Goal: Task Accomplishment & Management: Manage account settings

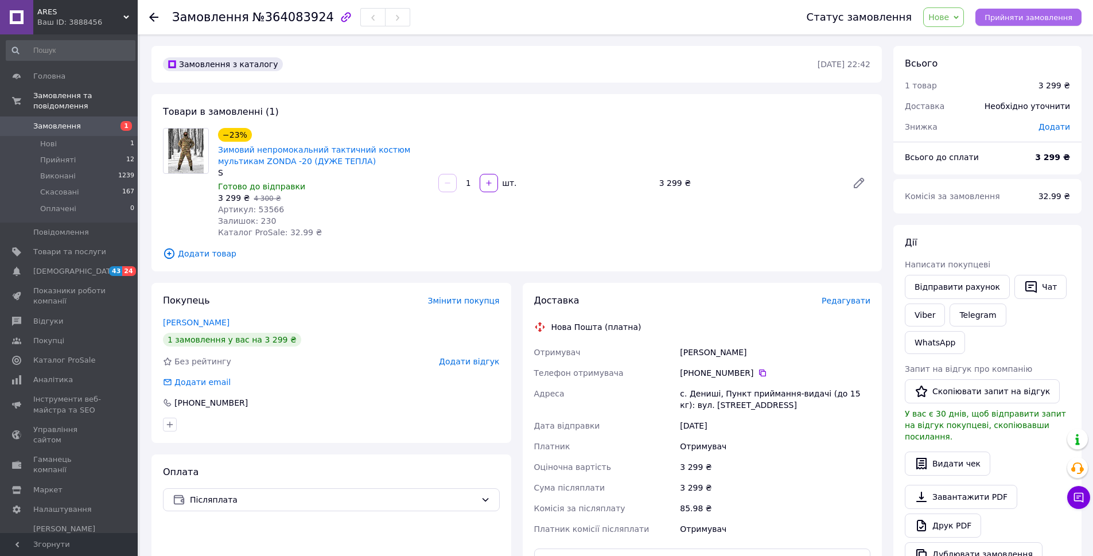
click at [1015, 21] on span "Прийняти замовлення" at bounding box center [1028, 17] width 88 height 9
click at [924, 317] on link "Viber" at bounding box center [925, 314] width 40 height 23
drag, startPoint x: 328, startPoint y: 465, endPoint x: 532, endPoint y: 463, distance: 204.2
click at [329, 465] on div "Оплата Післяплата" at bounding box center [331, 557] width 360 height 207
click at [968, 320] on link "Telegram" at bounding box center [977, 314] width 56 height 23
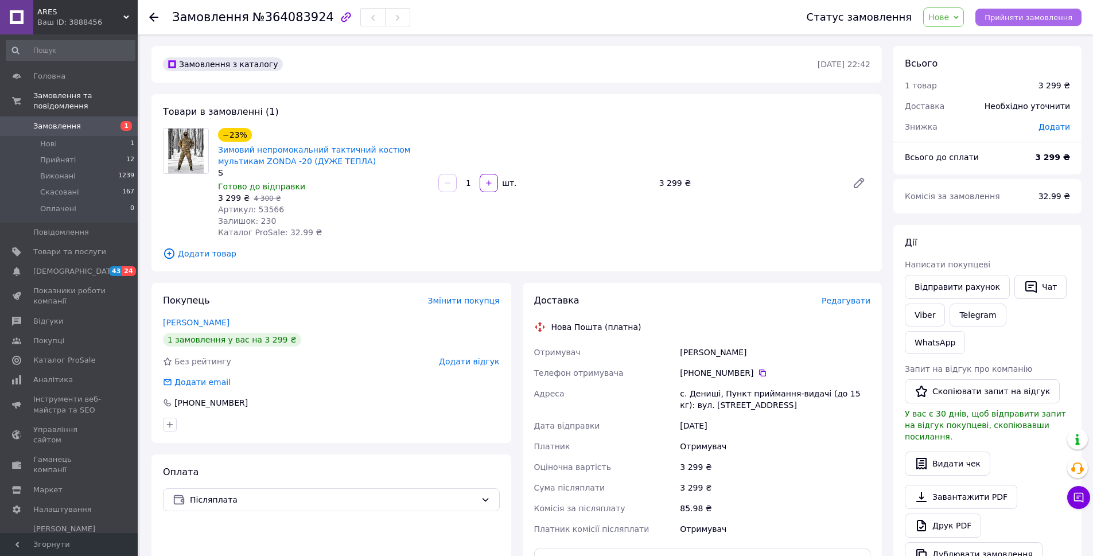
click at [1022, 14] on span "Прийняти замовлення" at bounding box center [1028, 17] width 88 height 9
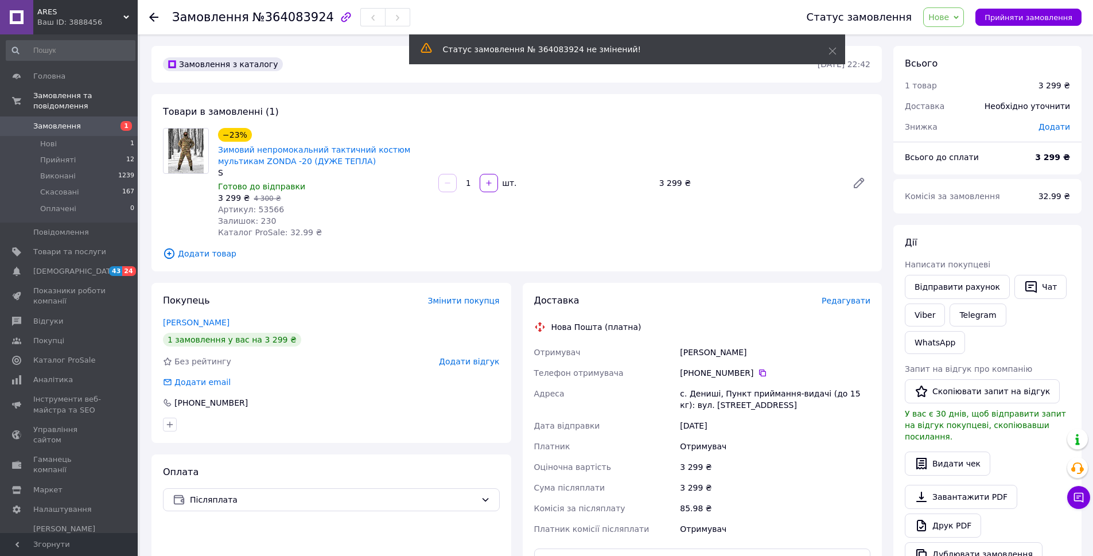
click at [262, 209] on span "Артикул: 53566" at bounding box center [251, 209] width 66 height 9
copy span "53566"
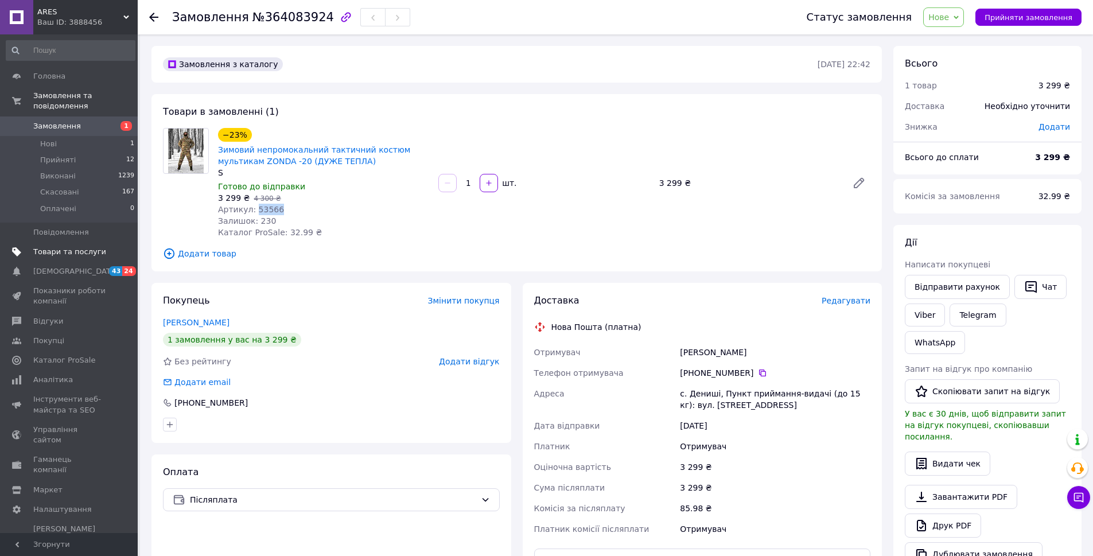
click at [67, 247] on span "Товари та послуги" at bounding box center [69, 252] width 73 height 10
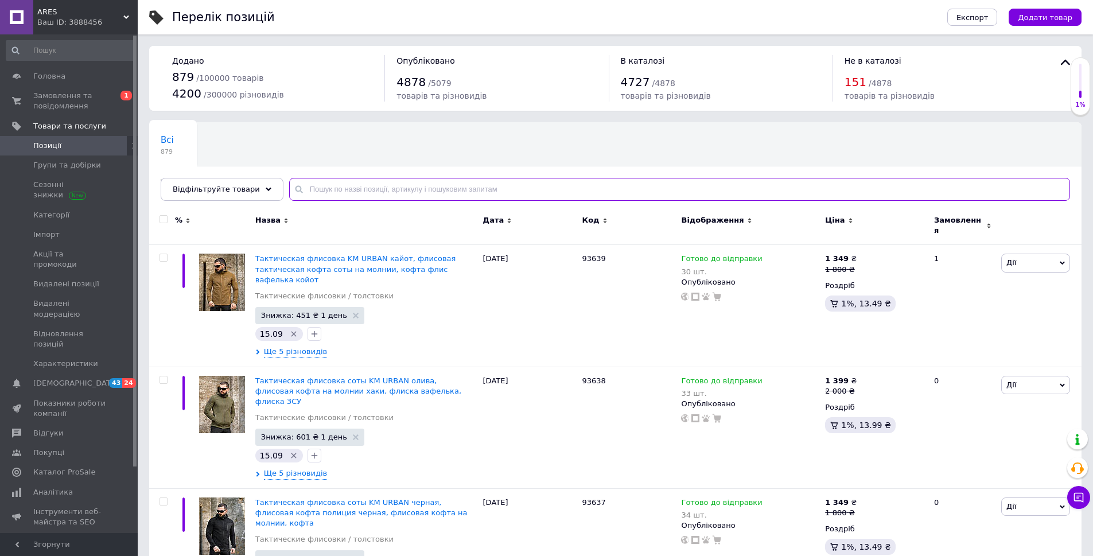
paste input "89808"
click at [314, 188] on input "89808" at bounding box center [679, 189] width 781 height 23
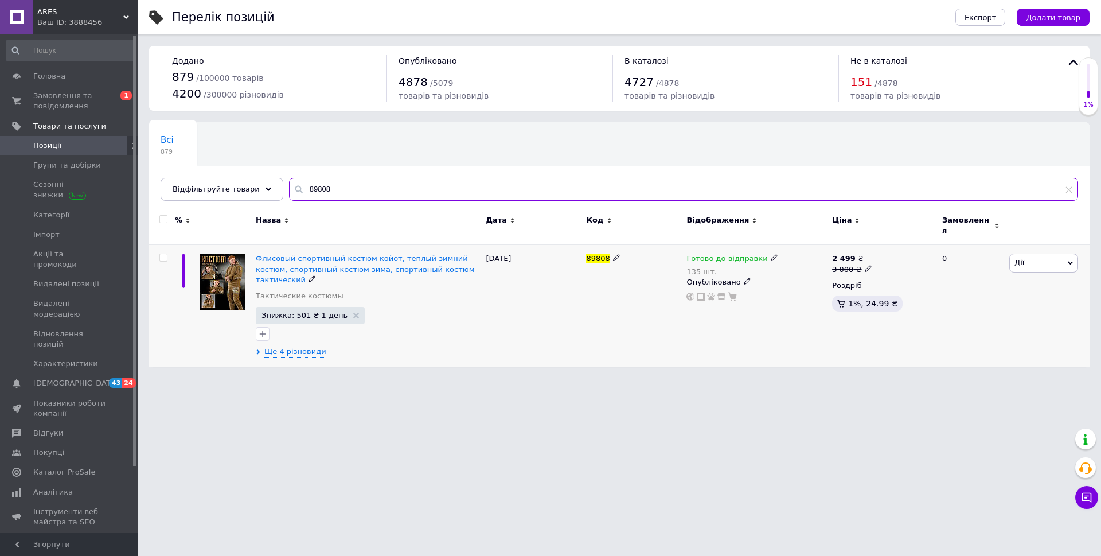
type input "89808"
click at [1034, 258] on span "Дії" at bounding box center [1043, 263] width 69 height 18
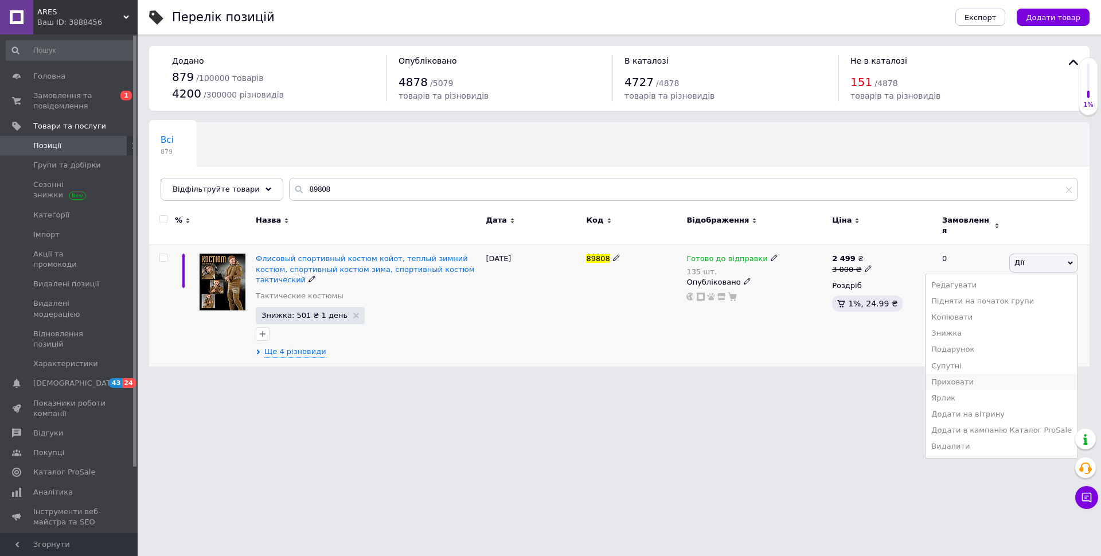
click at [970, 374] on li "Приховати" at bounding box center [1002, 382] width 152 height 16
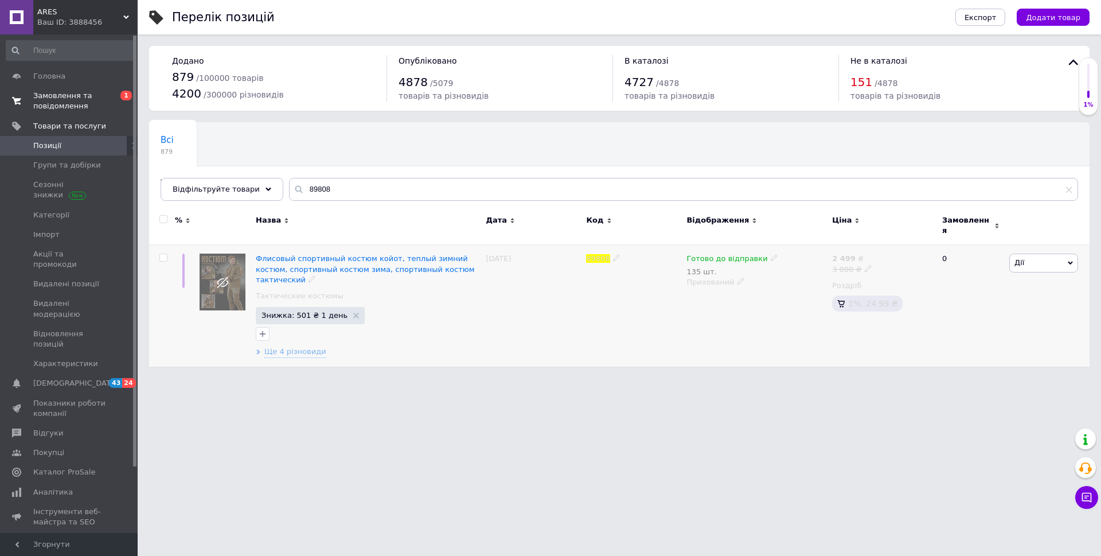
click at [67, 103] on span "Замовлення та повідомлення" at bounding box center [69, 101] width 73 height 21
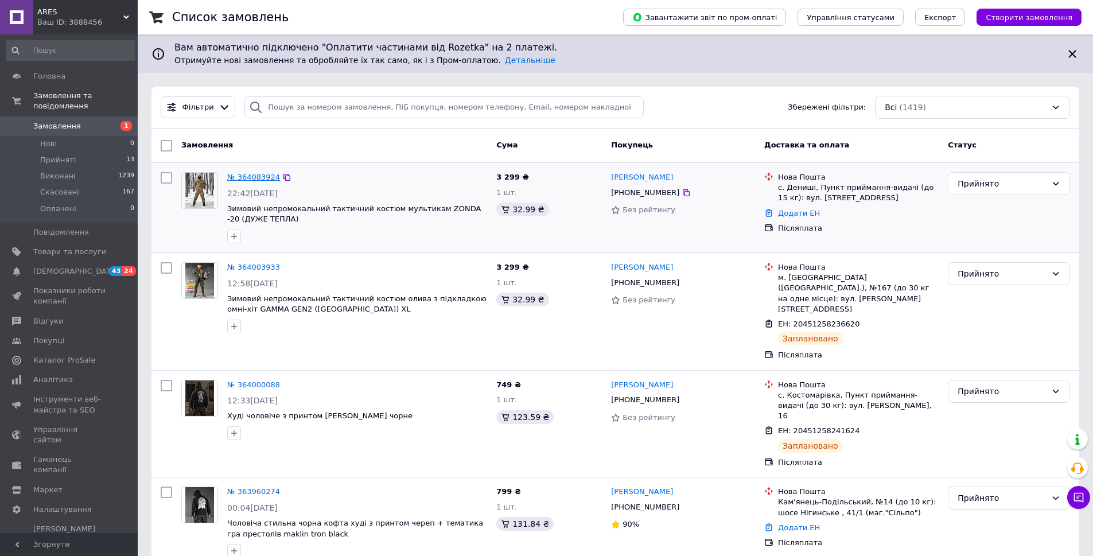
click at [258, 179] on link "№ 364083924" at bounding box center [253, 177] width 53 height 9
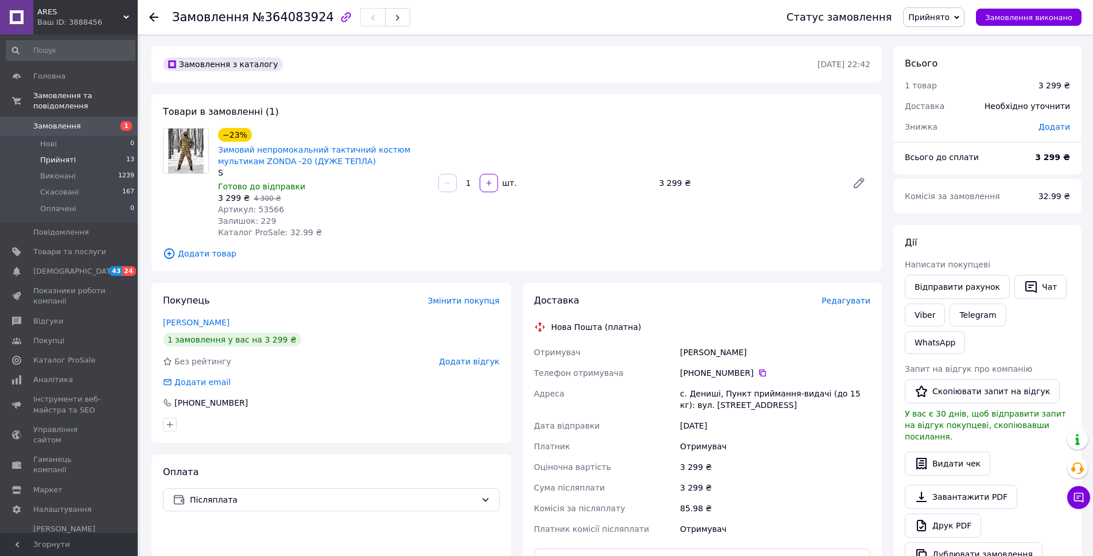
click at [76, 152] on li "Прийняті 13" at bounding box center [70, 160] width 141 height 16
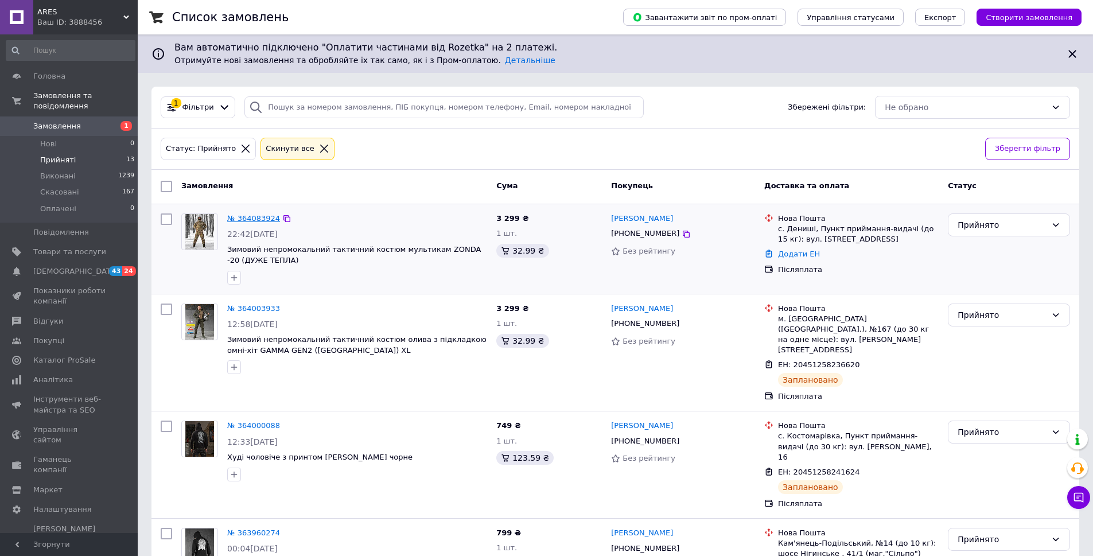
click at [251, 215] on link "№ 364083924" at bounding box center [253, 218] width 53 height 9
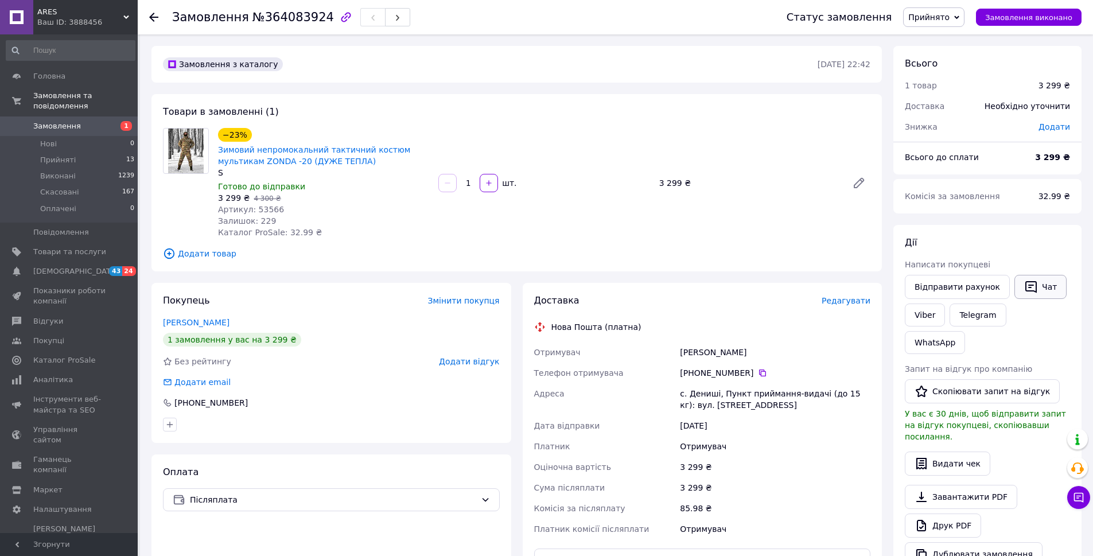
click at [1034, 285] on button "Чат" at bounding box center [1040, 287] width 52 height 24
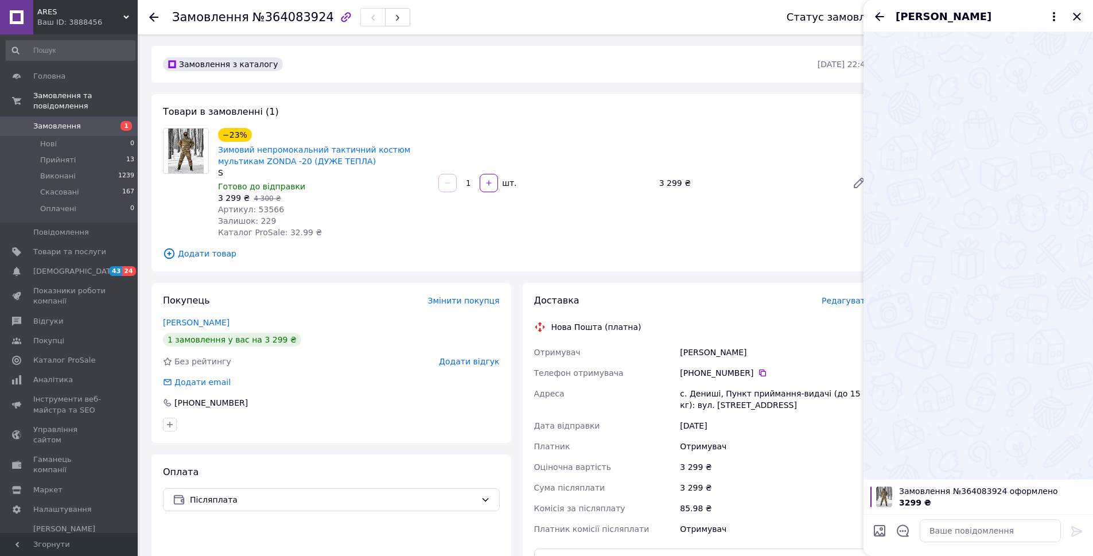
click at [1077, 19] on icon "Закрити" at bounding box center [1077, 17] width 14 height 14
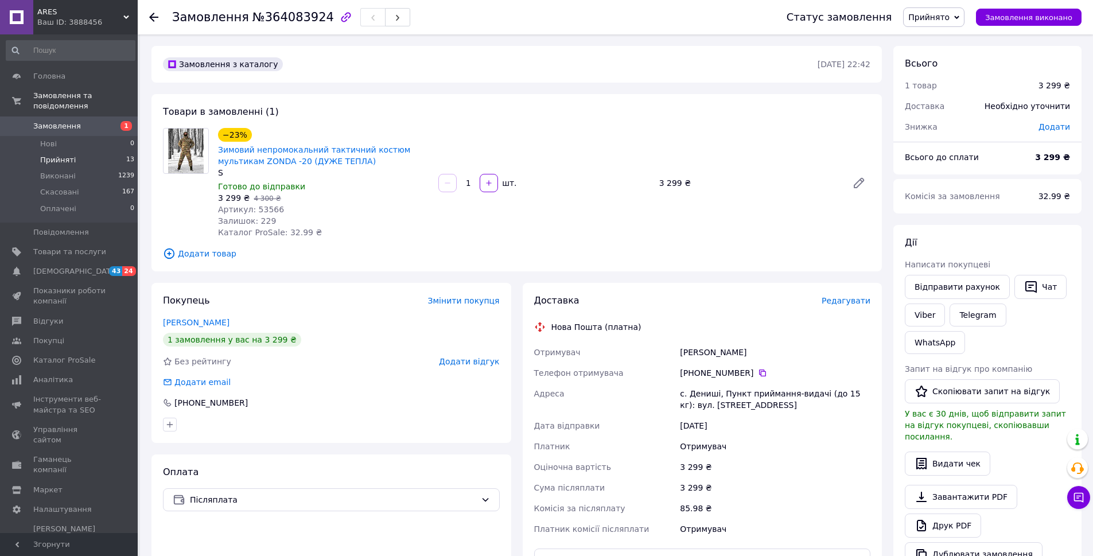
click at [64, 155] on span "Прийняті" at bounding box center [58, 160] width 36 height 10
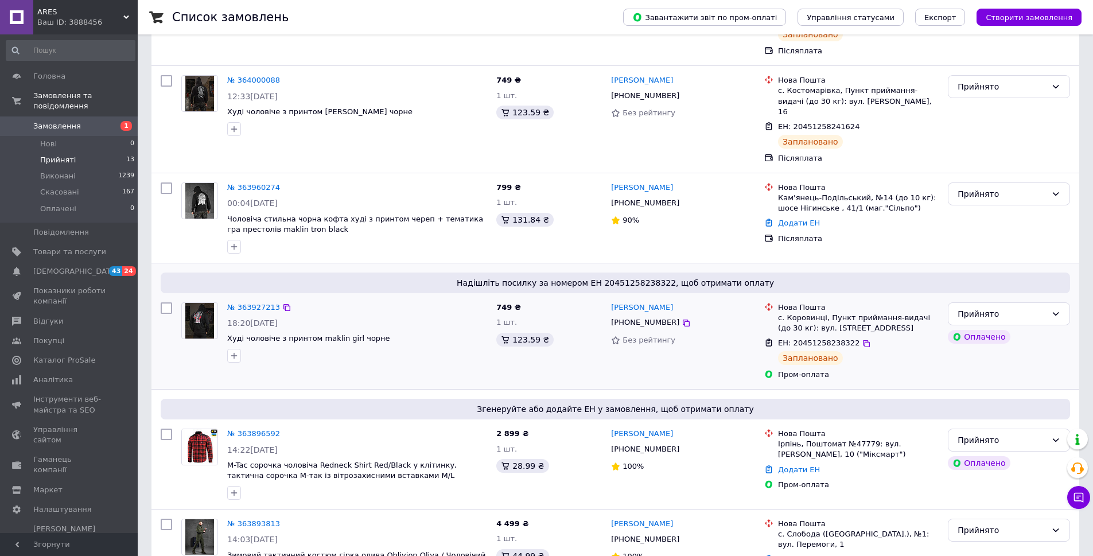
scroll to position [459, 0]
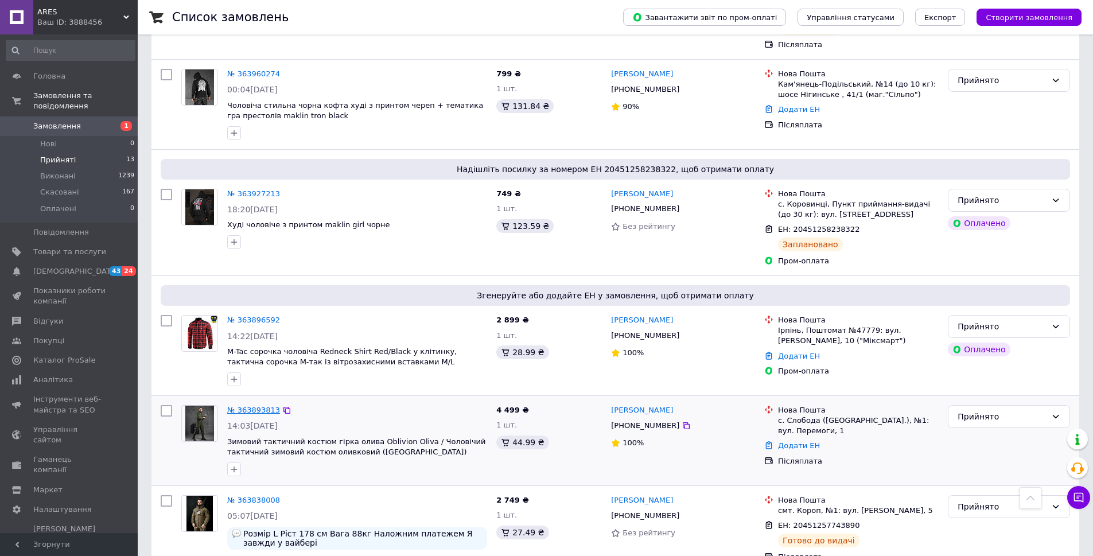
click at [257, 406] on link "№ 363893813" at bounding box center [253, 410] width 53 height 9
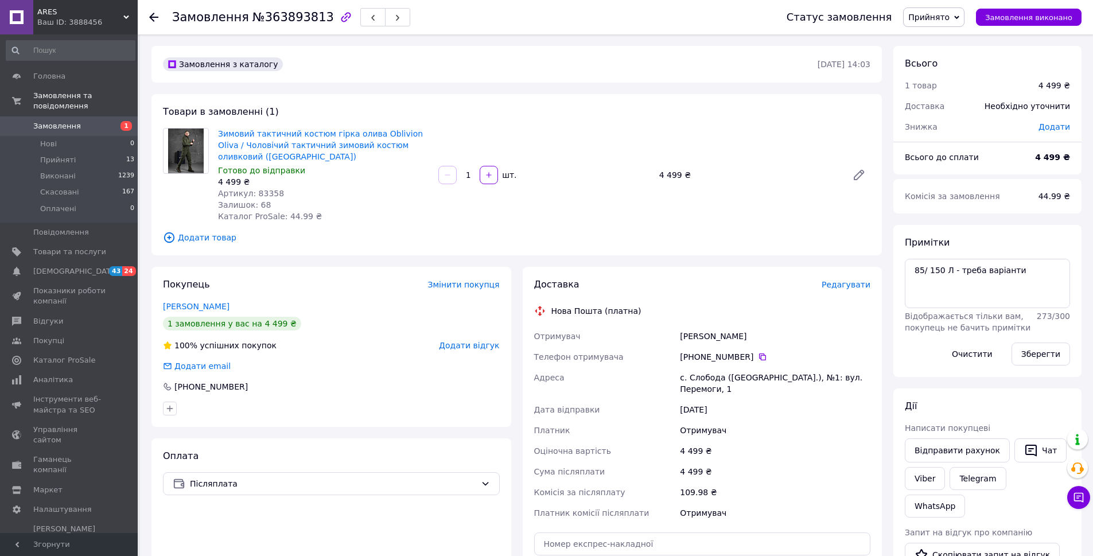
click at [194, 235] on span "Додати товар" at bounding box center [516, 237] width 707 height 13
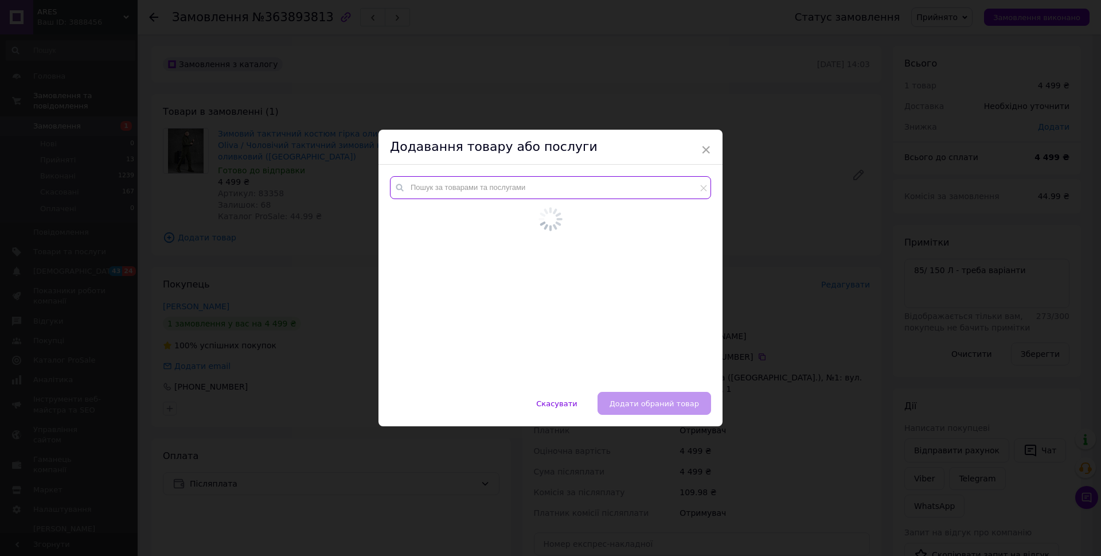
click at [454, 198] on input "text" at bounding box center [550, 187] width 321 height 23
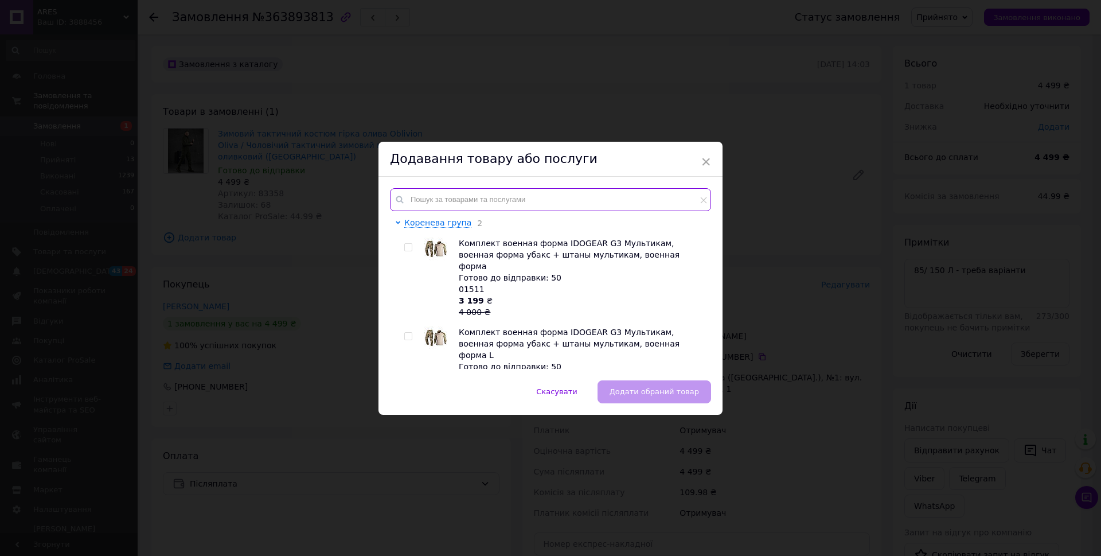
paste input "90023"
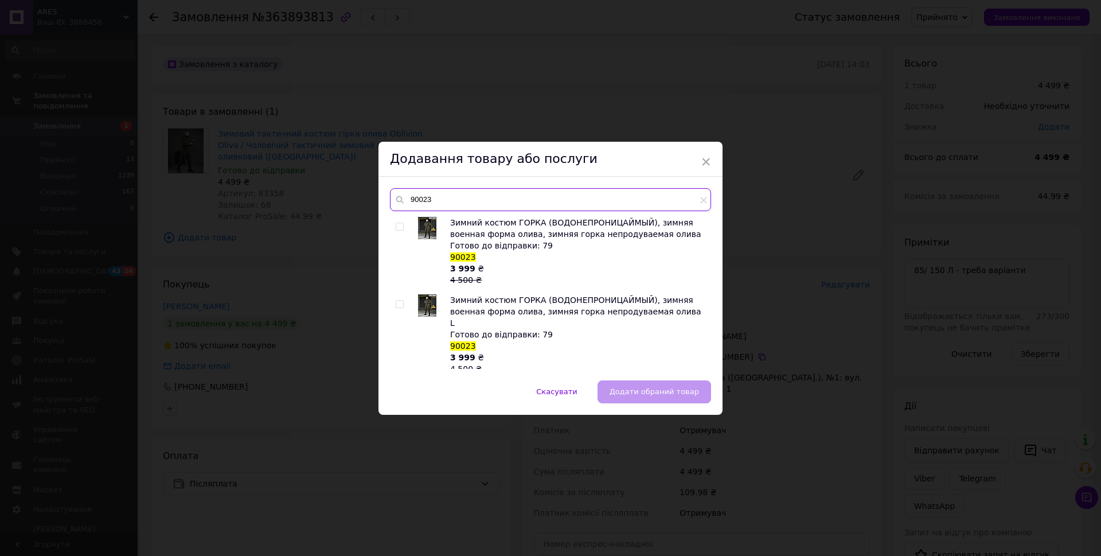
type input "90023"
click at [396, 306] on input "checkbox" at bounding box center [399, 304] width 7 height 7
checkbox input "true"
click at [656, 393] on span "Додати обраний товар" at bounding box center [654, 391] width 89 height 9
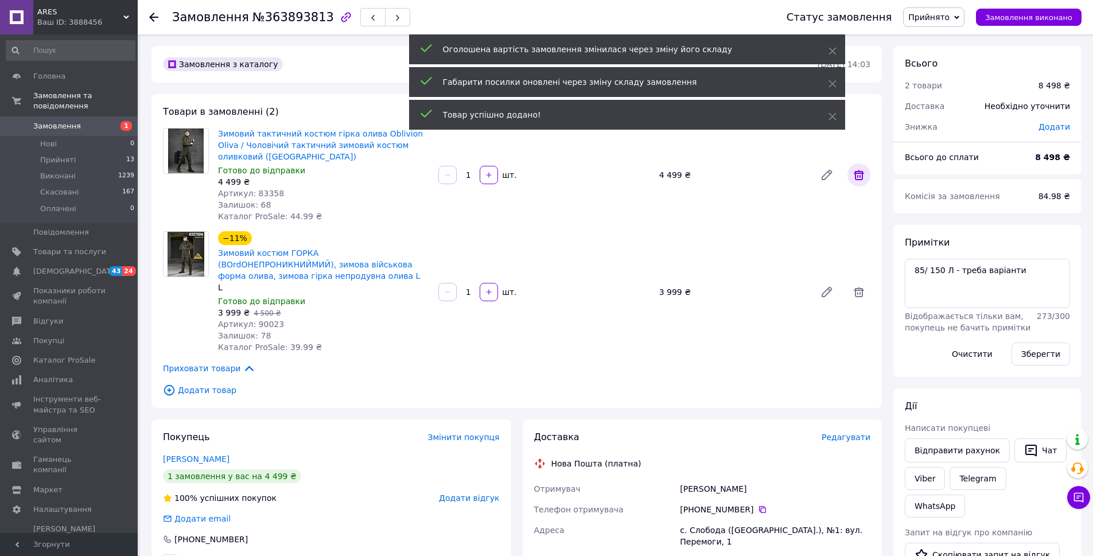
click at [864, 179] on icon at bounding box center [859, 175] width 14 height 14
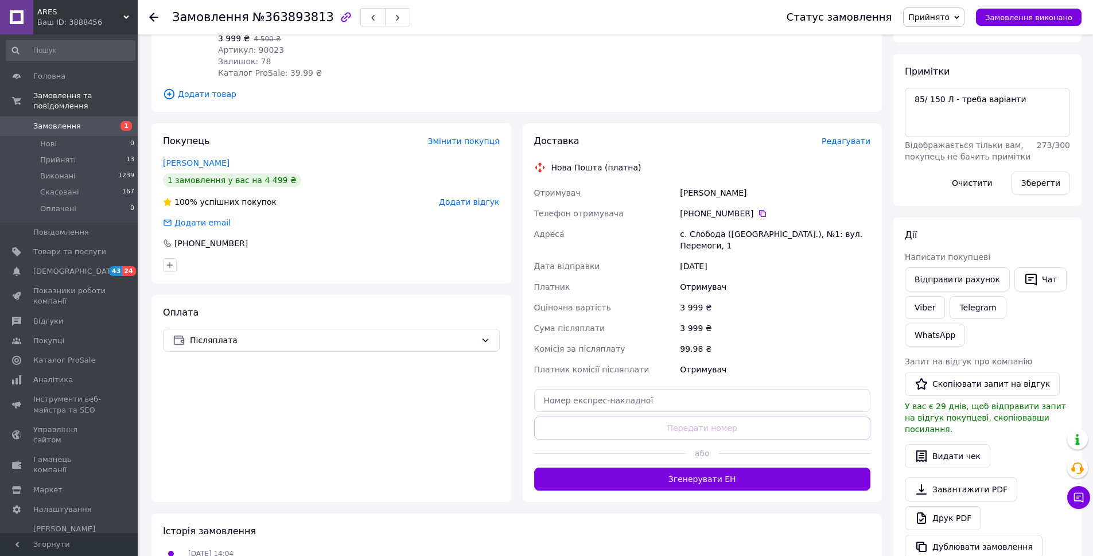
scroll to position [172, 0]
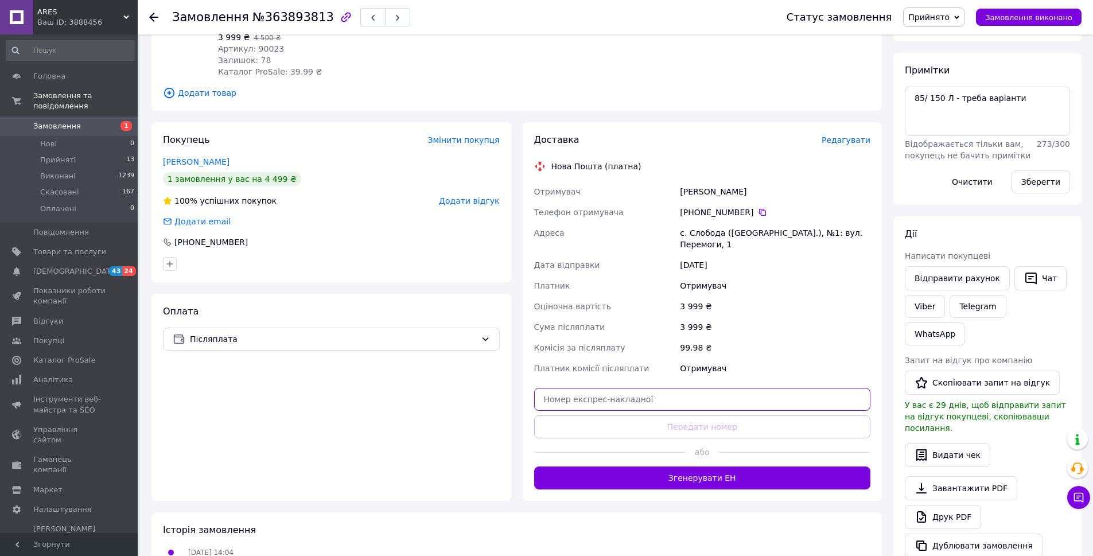
click at [603, 397] on input "text" at bounding box center [702, 399] width 337 height 23
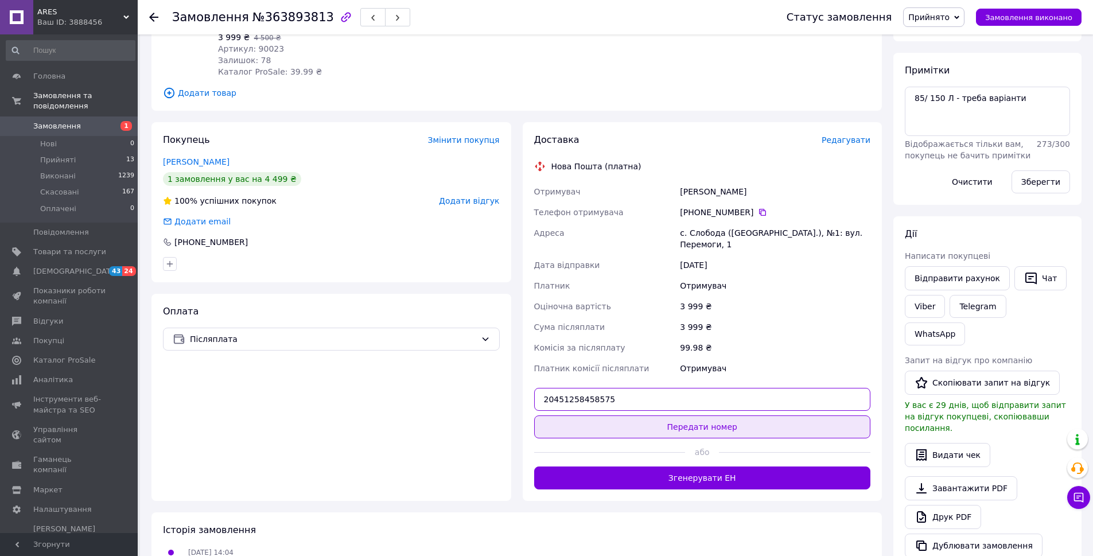
type input "20451258458575"
click at [690, 431] on button "Передати номер" at bounding box center [702, 426] width 337 height 23
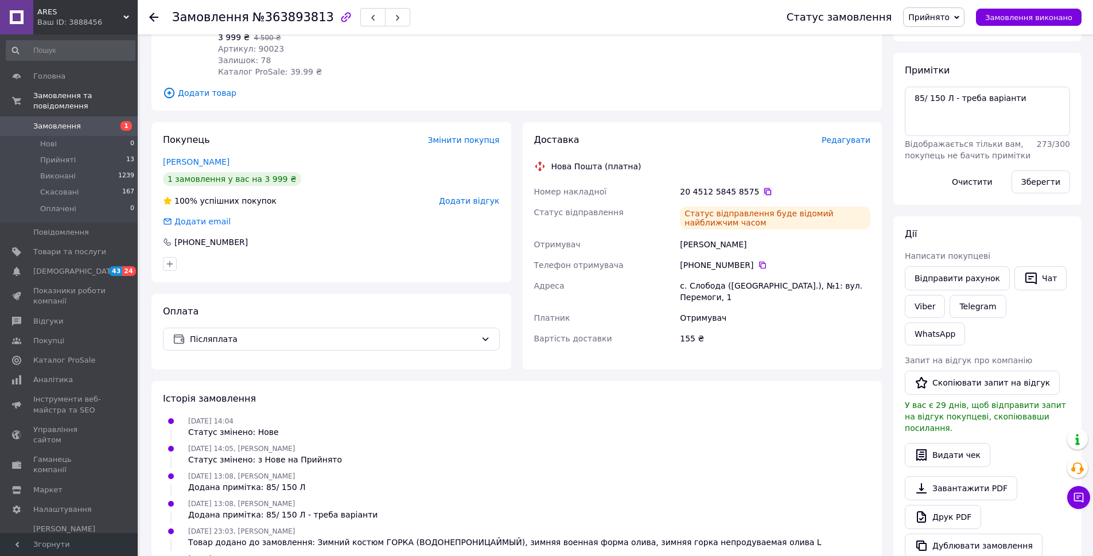
click at [763, 193] on icon at bounding box center [767, 191] width 9 height 9
drag, startPoint x: 758, startPoint y: 244, endPoint x: 680, endPoint y: 244, distance: 78.6
click at [680, 244] on div "[PERSON_NAME]" at bounding box center [774, 244] width 195 height 21
copy div "[PERSON_NAME]"
click at [759, 267] on icon at bounding box center [762, 265] width 7 height 7
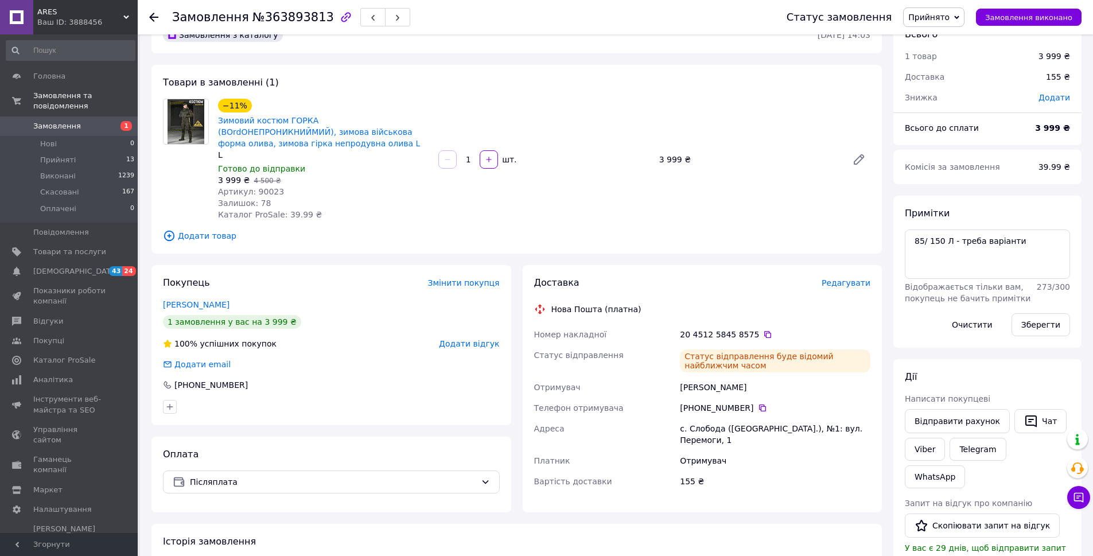
scroll to position [0, 0]
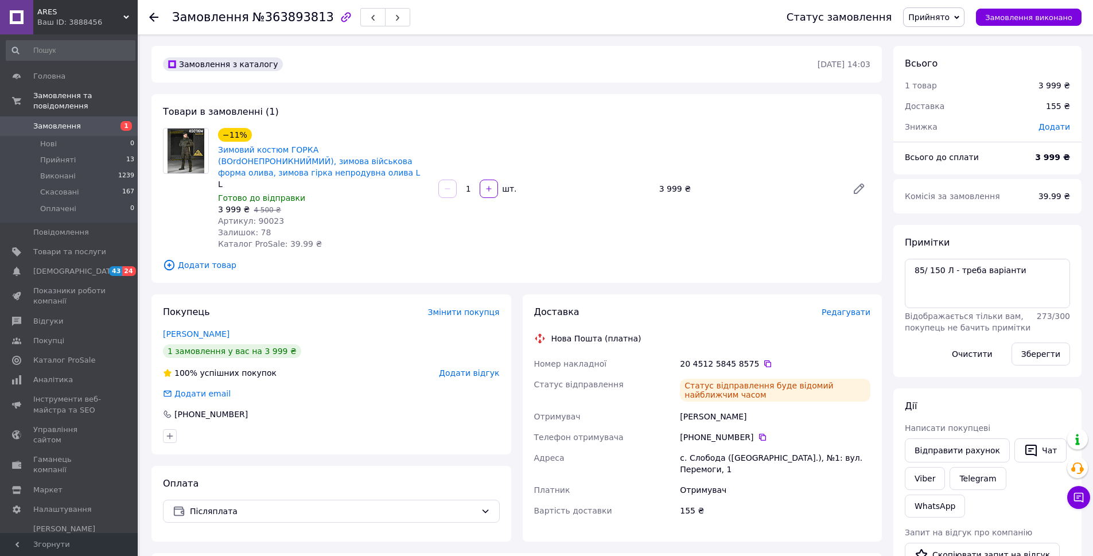
click at [266, 216] on span "Артикул: 90023" at bounding box center [251, 220] width 66 height 9
copy span "90023"
click at [65, 155] on span "Прийняті" at bounding box center [58, 160] width 36 height 10
